Goal: Navigation & Orientation: Find specific page/section

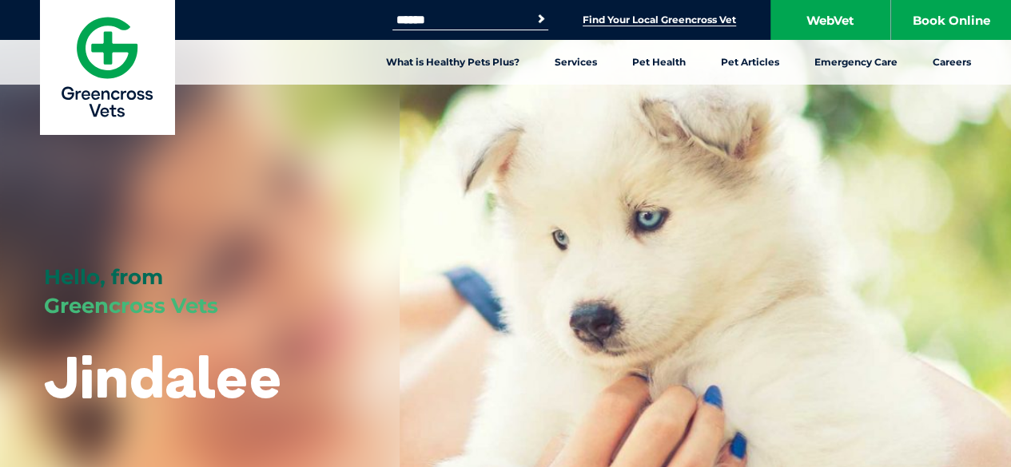
click at [700, 18] on link "Find Your Local Greencross Vet" at bounding box center [658, 20] width 153 height 13
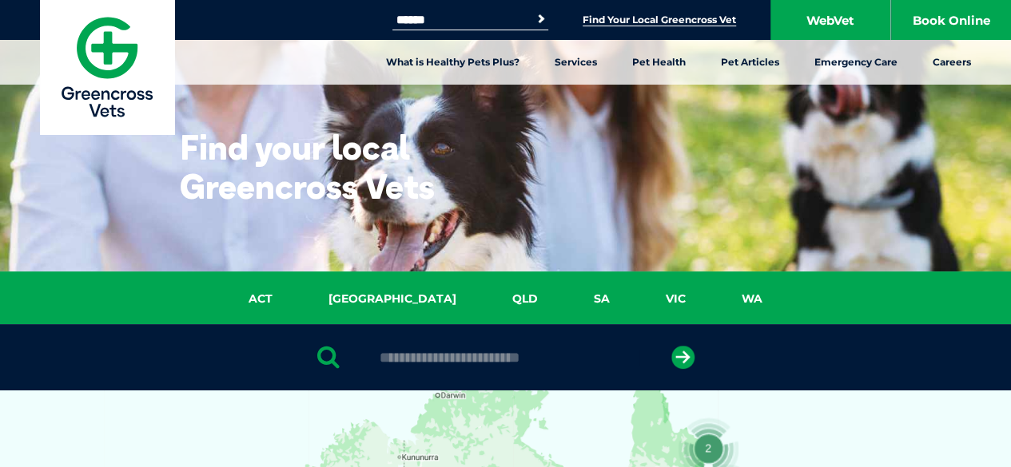
scroll to position [129, 0]
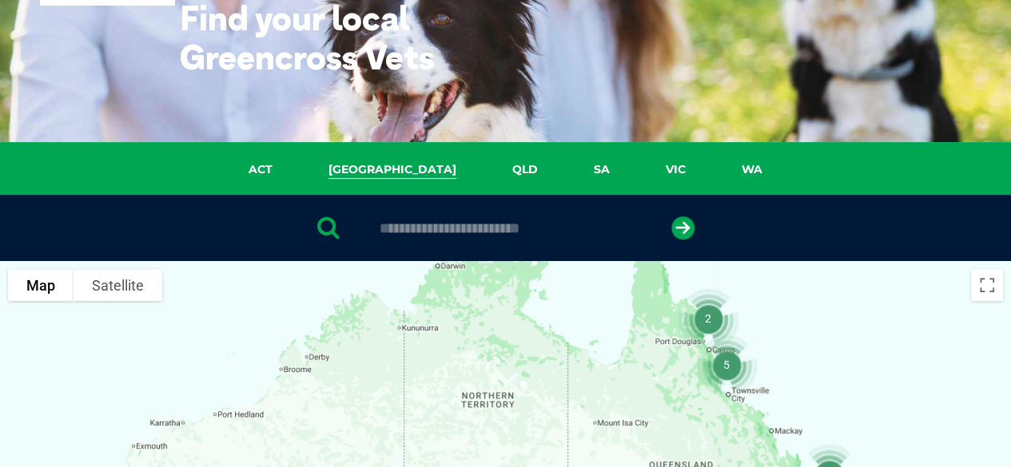
click at [393, 172] on link "[GEOGRAPHIC_DATA]" at bounding box center [392, 170] width 184 height 18
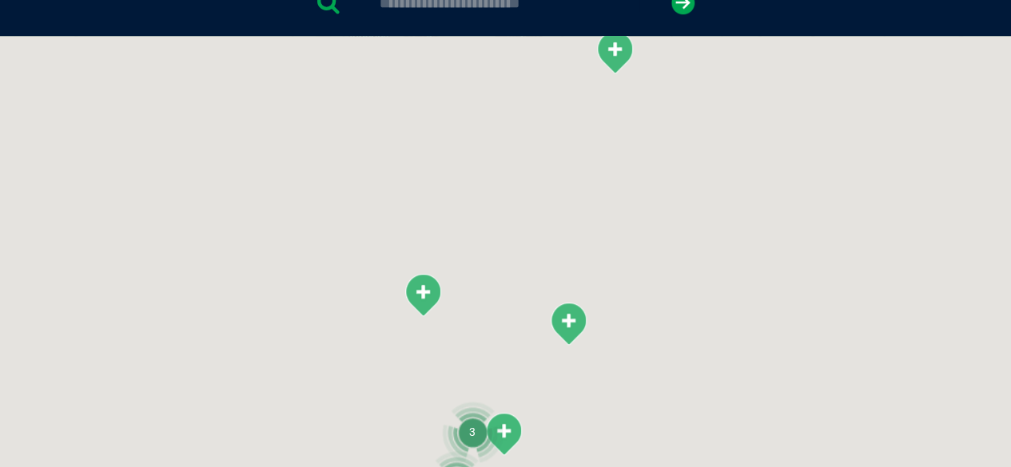
scroll to position [367, 0]
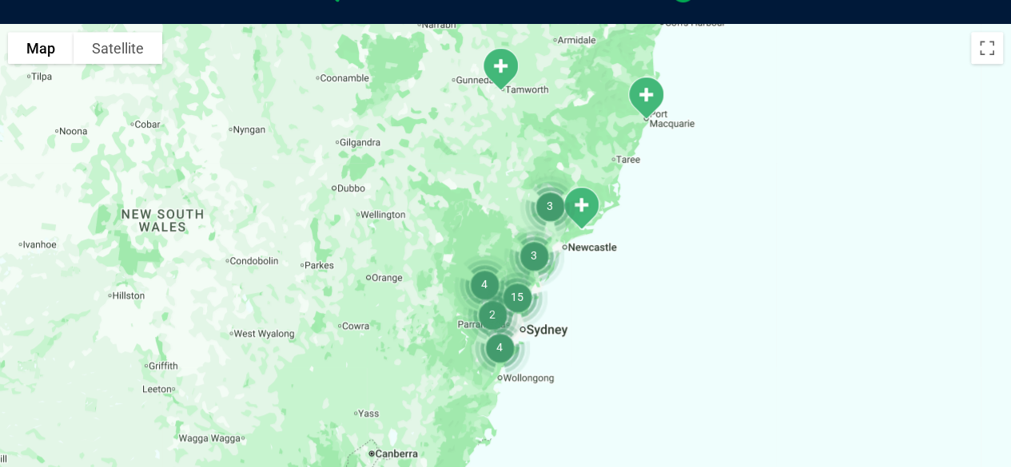
drag, startPoint x: 629, startPoint y: 292, endPoint x: 709, endPoint y: 71, distance: 234.8
click at [711, 71] on div at bounding box center [505, 332] width 1011 height 617
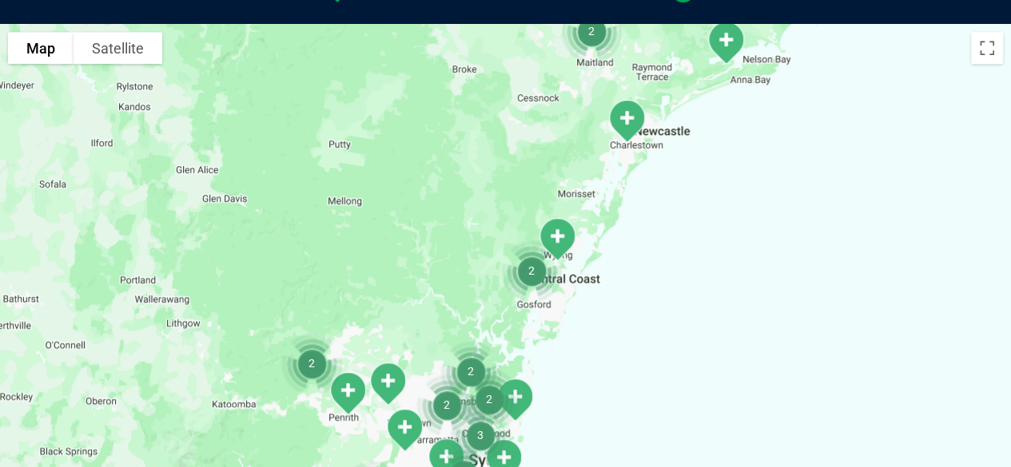
drag, startPoint x: 546, startPoint y: 330, endPoint x: 624, endPoint y: 210, distance: 142.7
click at [624, 210] on div at bounding box center [505, 332] width 1011 height 617
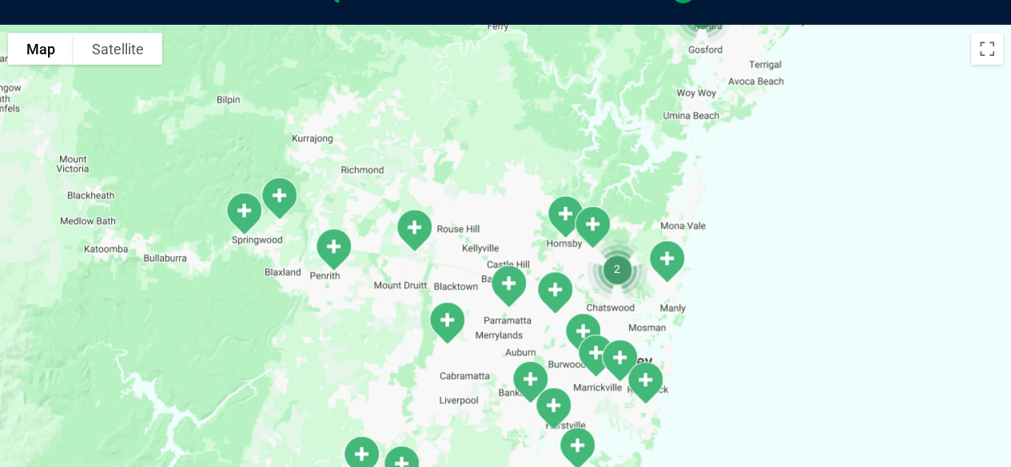
drag, startPoint x: 570, startPoint y: 330, endPoint x: 749, endPoint y: 7, distance: 368.7
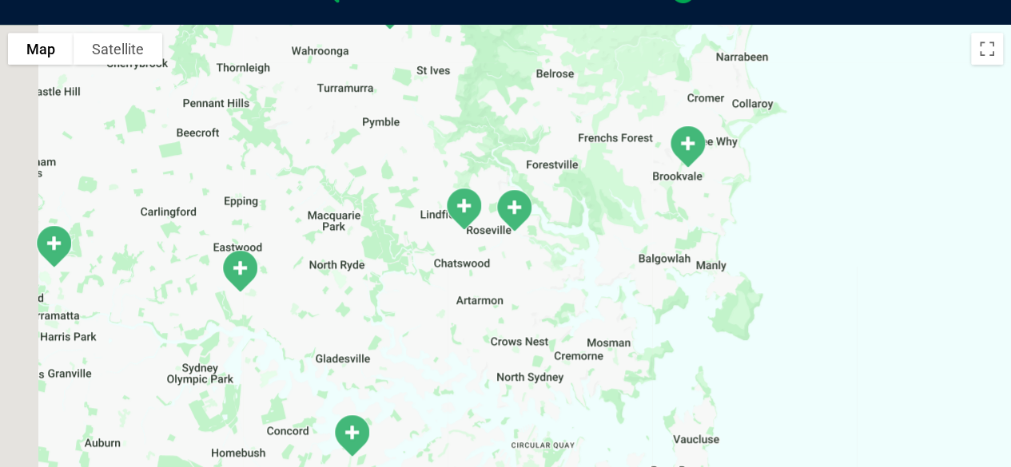
drag, startPoint x: 660, startPoint y: 275, endPoint x: 788, endPoint y: 133, distance: 190.6
click at [788, 133] on div at bounding box center [505, 333] width 1011 height 617
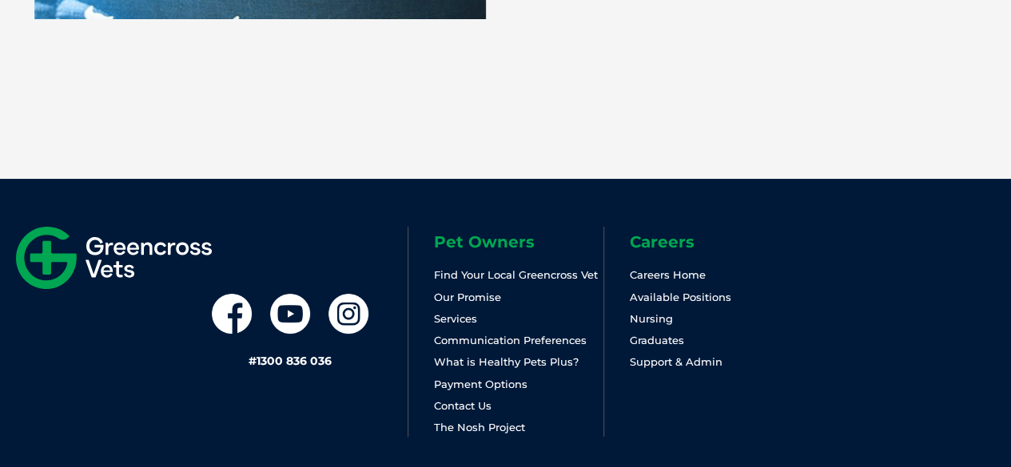
scroll to position [3070, 0]
